Goal: Task Accomplishment & Management: Manage account settings

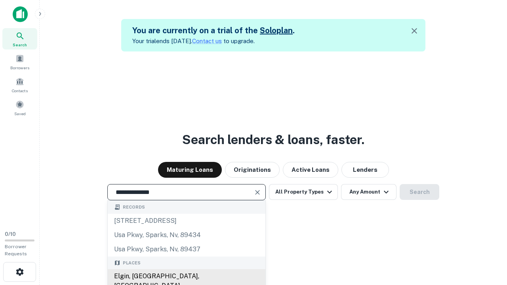
click at [186, 276] on div "Elgin, [GEOGRAPHIC_DATA], [GEOGRAPHIC_DATA]" at bounding box center [187, 281] width 158 height 24
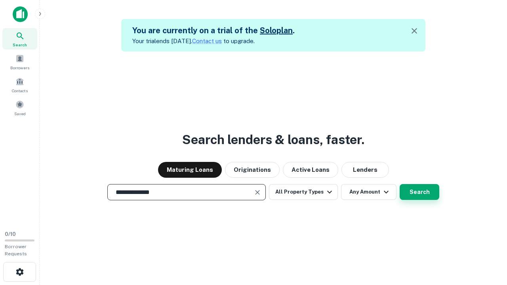
type input "**********"
click at [400, 184] on button "Search" at bounding box center [420, 192] width 40 height 16
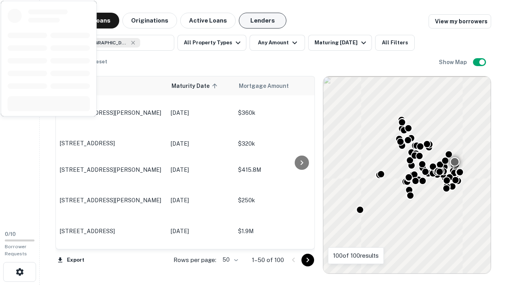
click at [263, 21] on button "Lenders" at bounding box center [263, 21] width 48 height 16
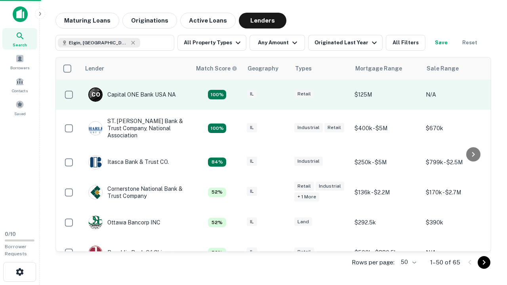
click at [281, 95] on div "IL" at bounding box center [267, 95] width 40 height 11
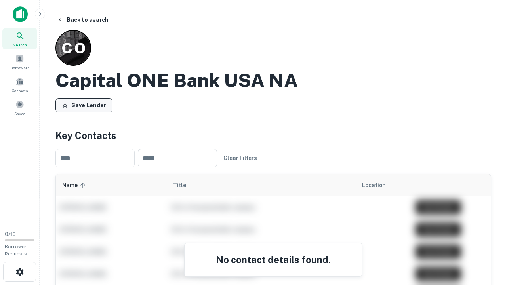
click at [84, 105] on button "Save Lender" at bounding box center [83, 105] width 57 height 14
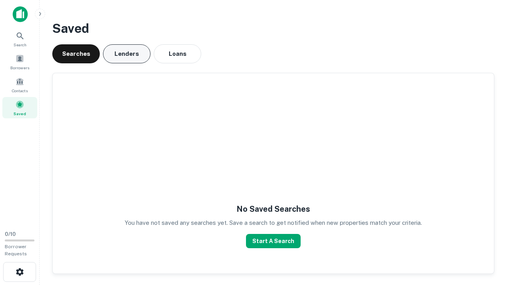
click at [127, 54] on button "Lenders" at bounding box center [127, 53] width 48 height 19
